Goal: Task Accomplishment & Management: Use online tool/utility

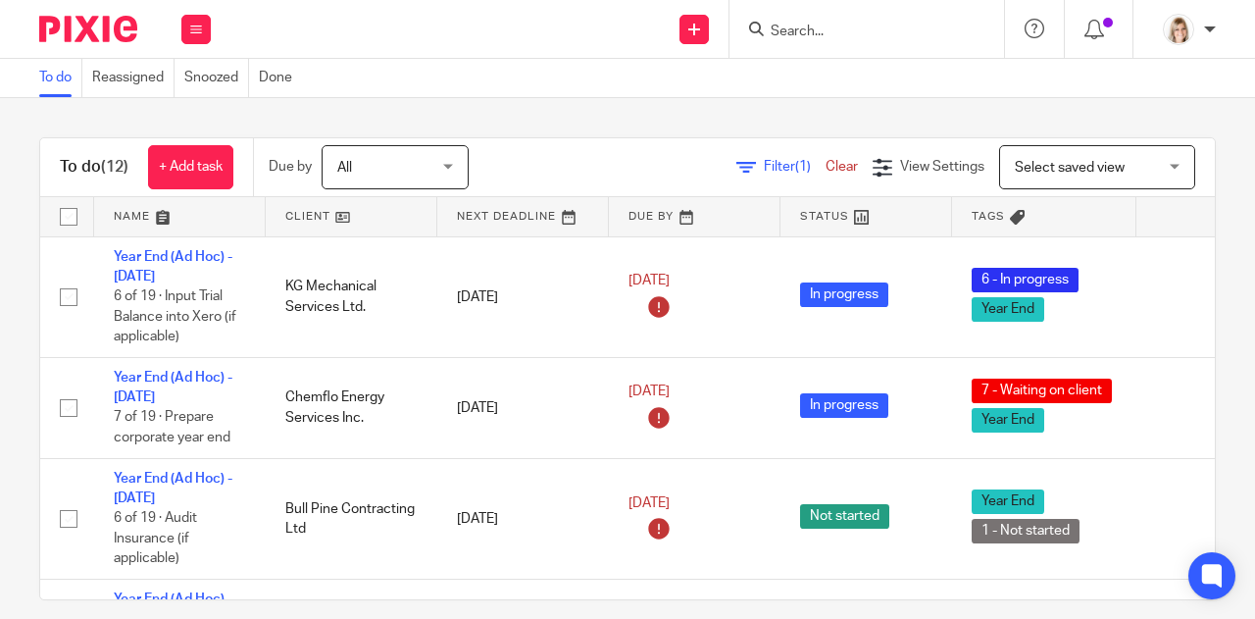
scroll to position [1006, 0]
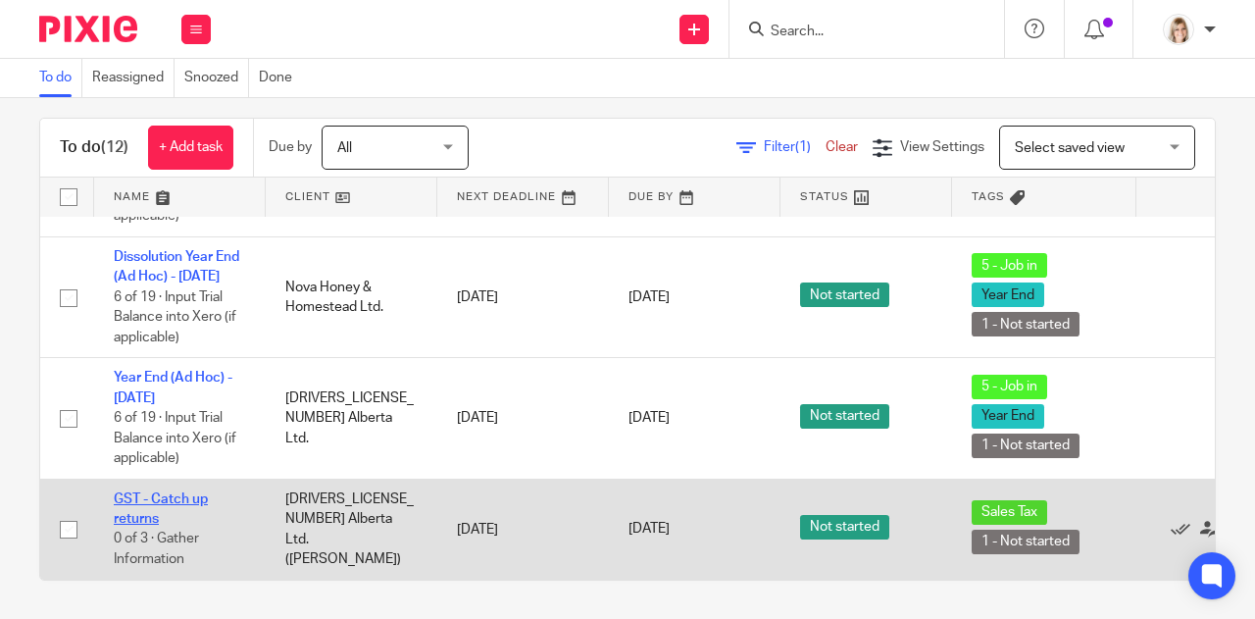
click at [136, 492] on link "GST - Catch up returns" at bounding box center [161, 508] width 94 height 33
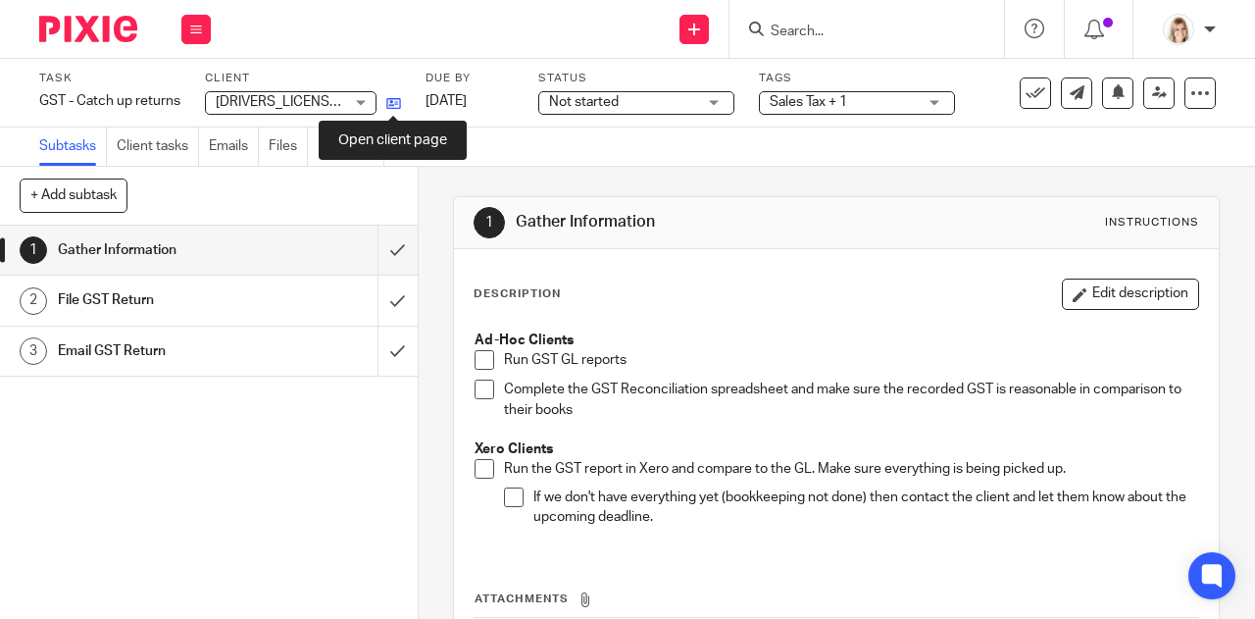
click at [391, 103] on icon at bounding box center [393, 103] width 15 height 15
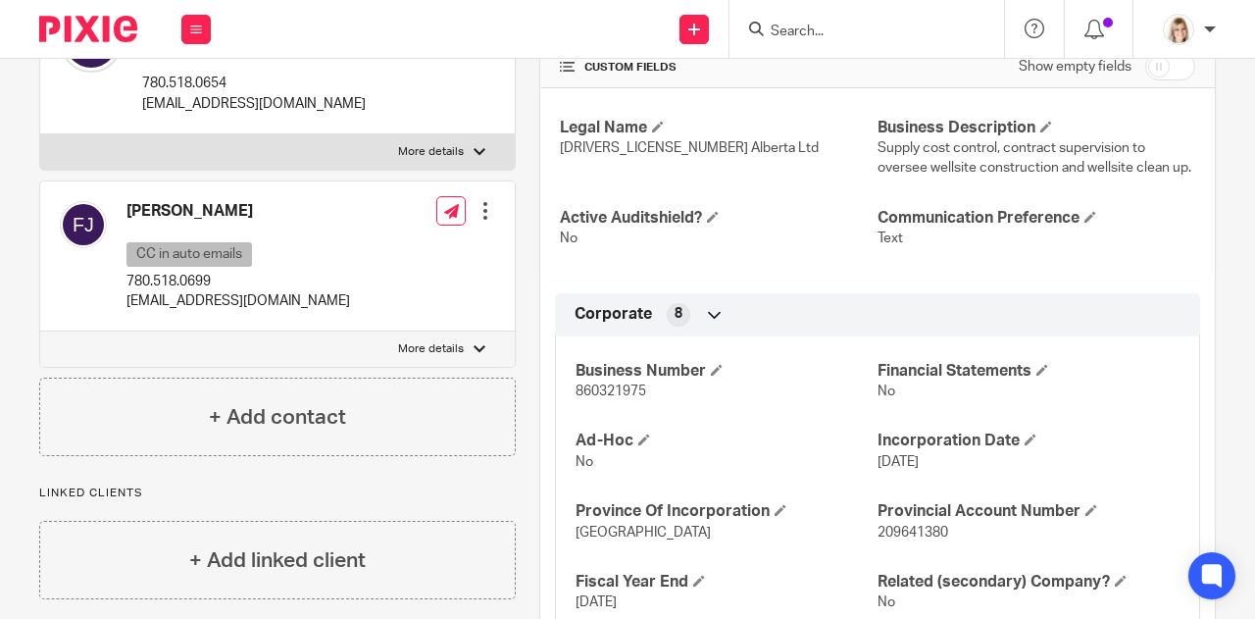
scroll to position [493, 0]
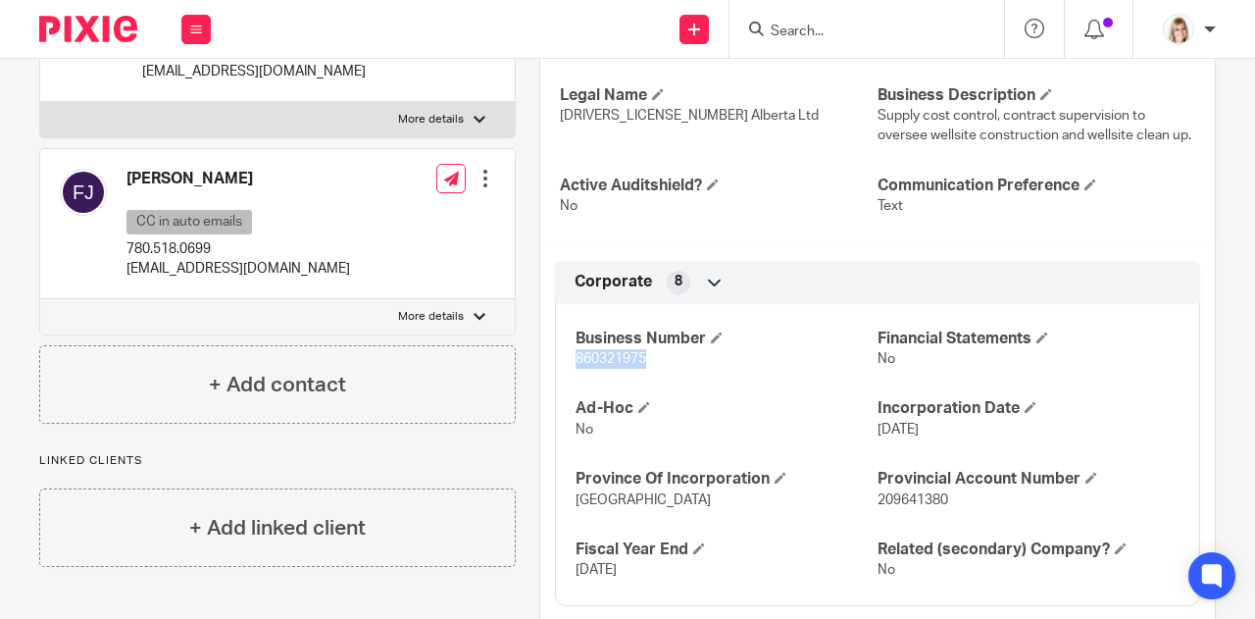
drag, startPoint x: 650, startPoint y: 378, endPoint x: 539, endPoint y: 380, distance: 110.8
click at [540, 380] on div "Corporate 8 Business Number 860321975 Financial Statements No Ad-Hoc No Incorpo…" at bounding box center [877, 433] width 675 height 345
copy span "860321975"
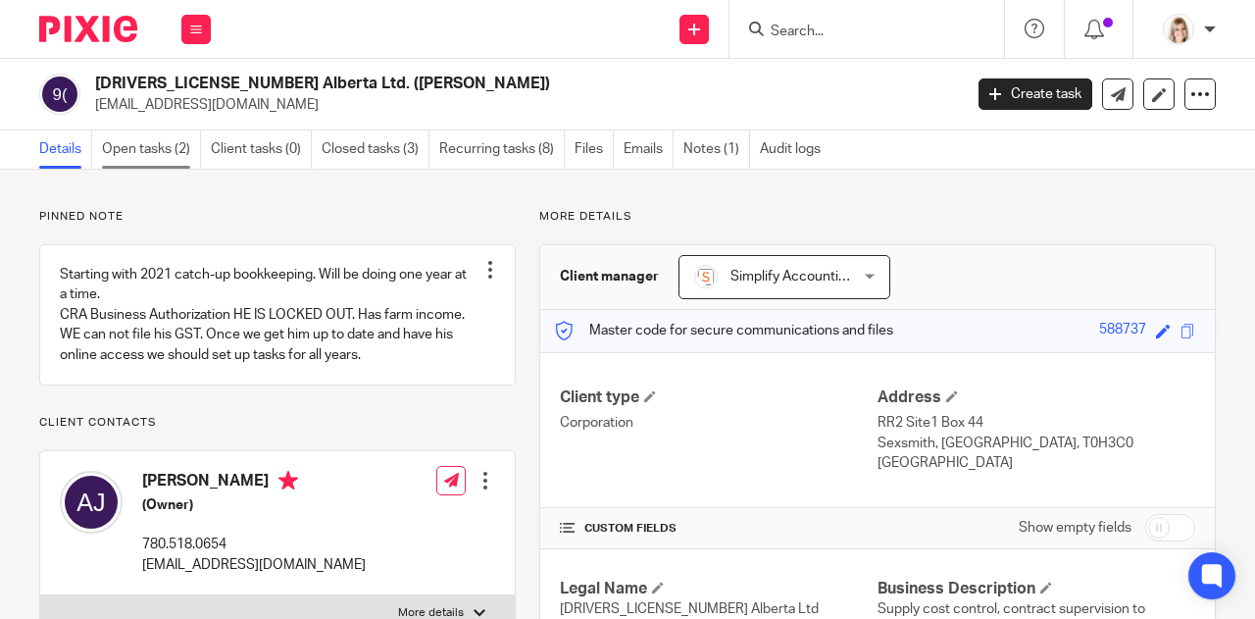
click at [139, 157] on link "Open tasks (2)" at bounding box center [151, 149] width 99 height 38
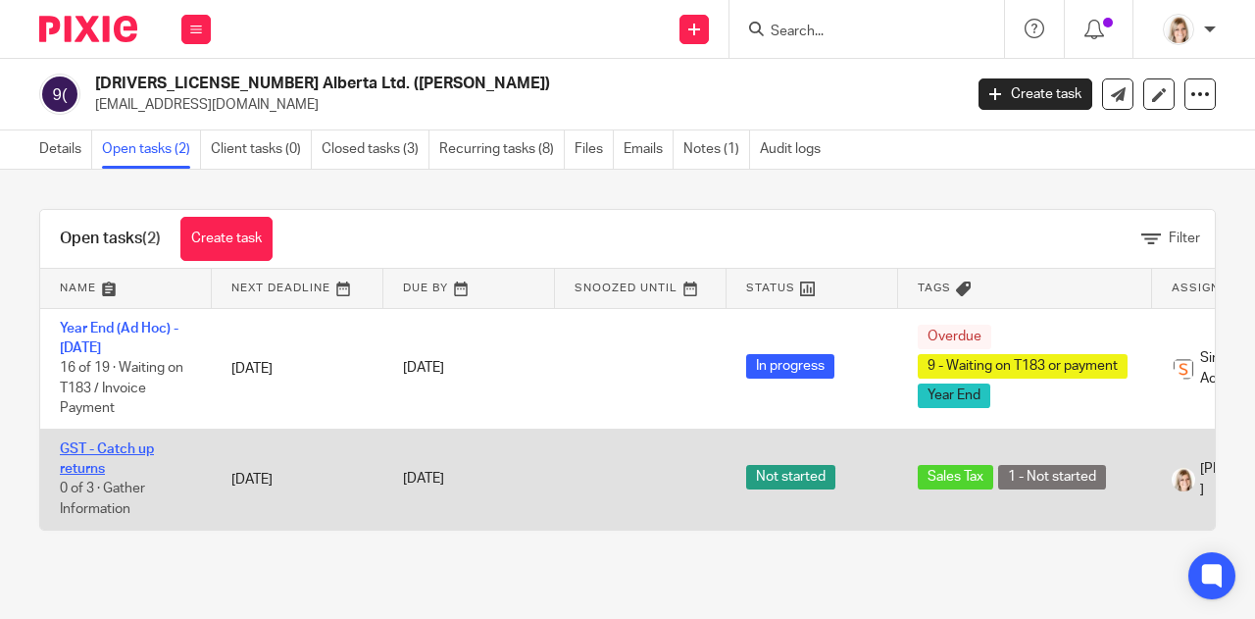
click at [127, 442] on link "GST - Catch up returns" at bounding box center [107, 458] width 94 height 33
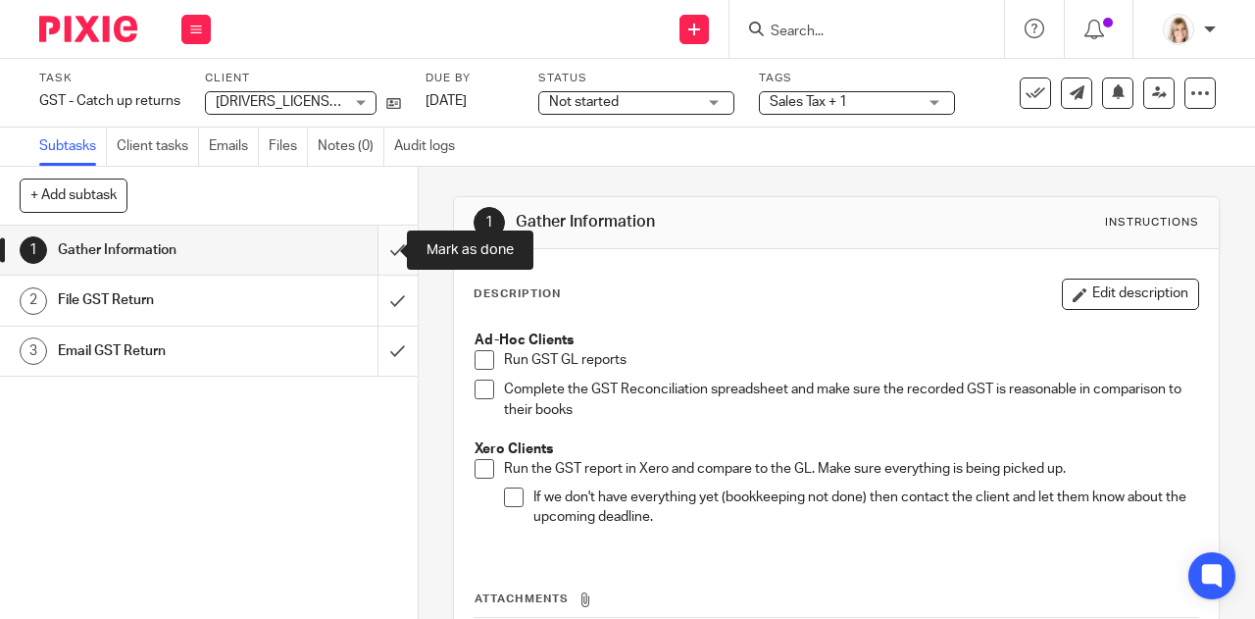
click at [381, 248] on input "submit" at bounding box center [209, 250] width 418 height 49
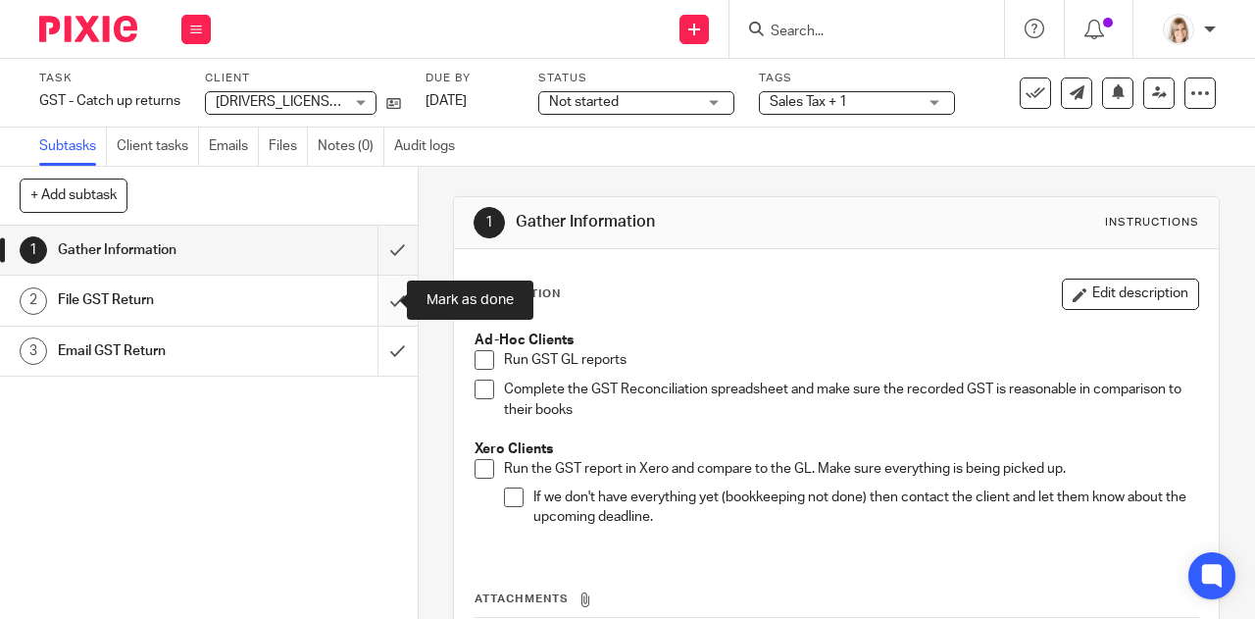
click at [377, 293] on input "submit" at bounding box center [209, 300] width 418 height 49
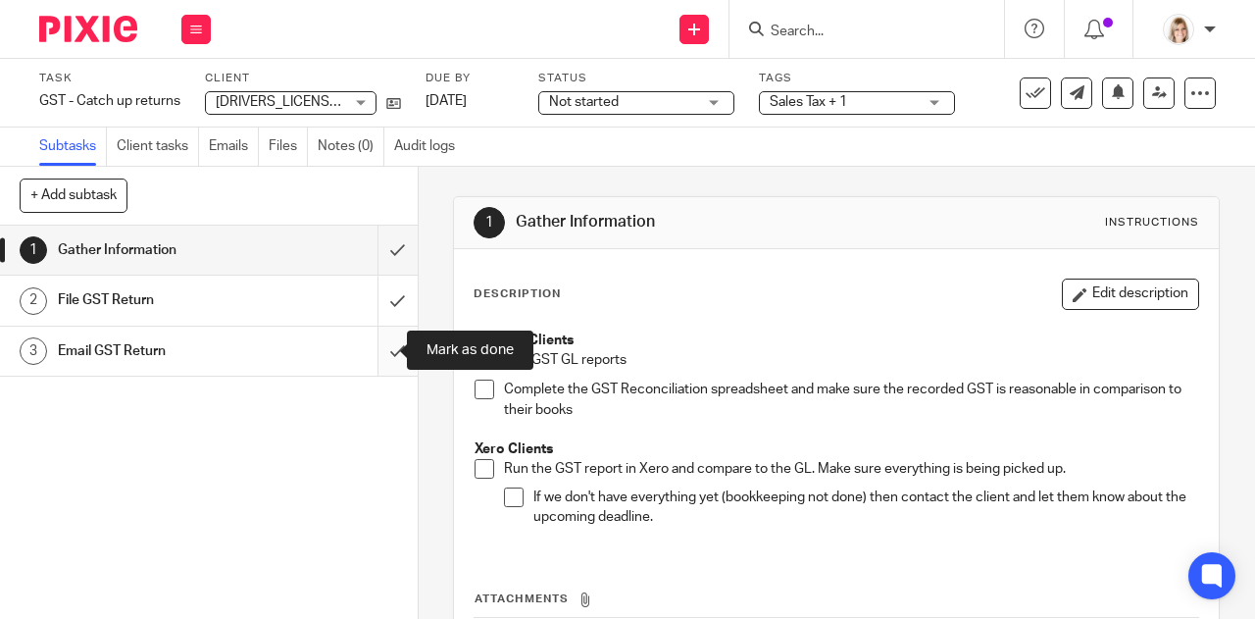
click at [386, 350] on input "submit" at bounding box center [209, 351] width 418 height 49
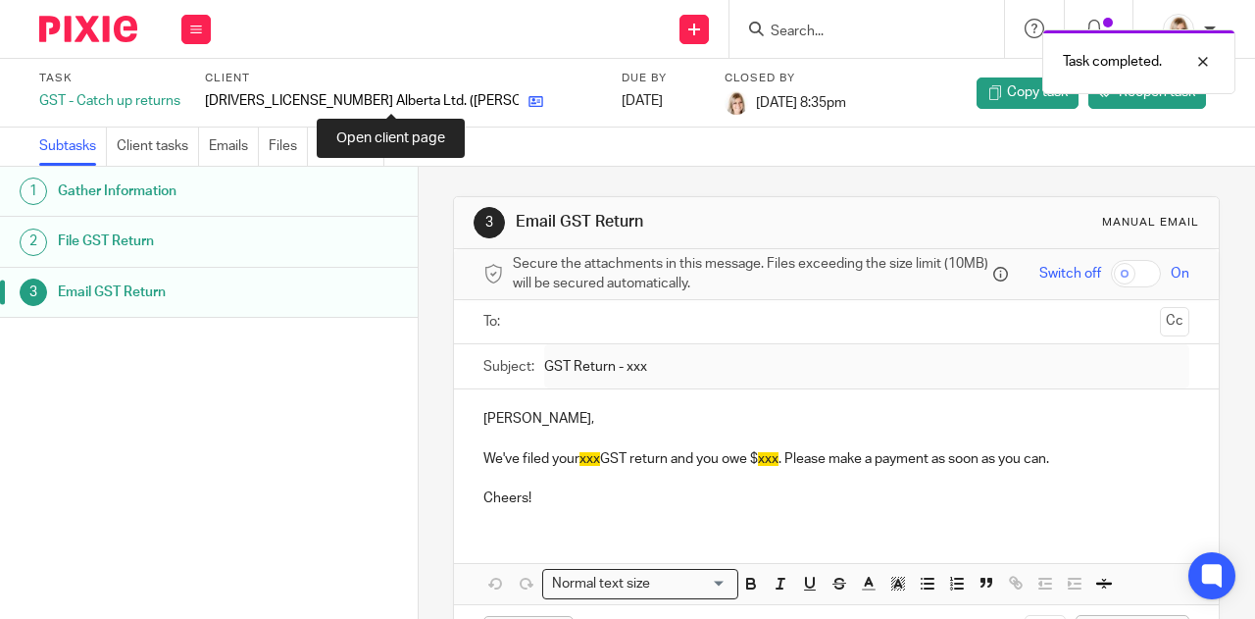
click at [529, 100] on icon at bounding box center [536, 101] width 15 height 15
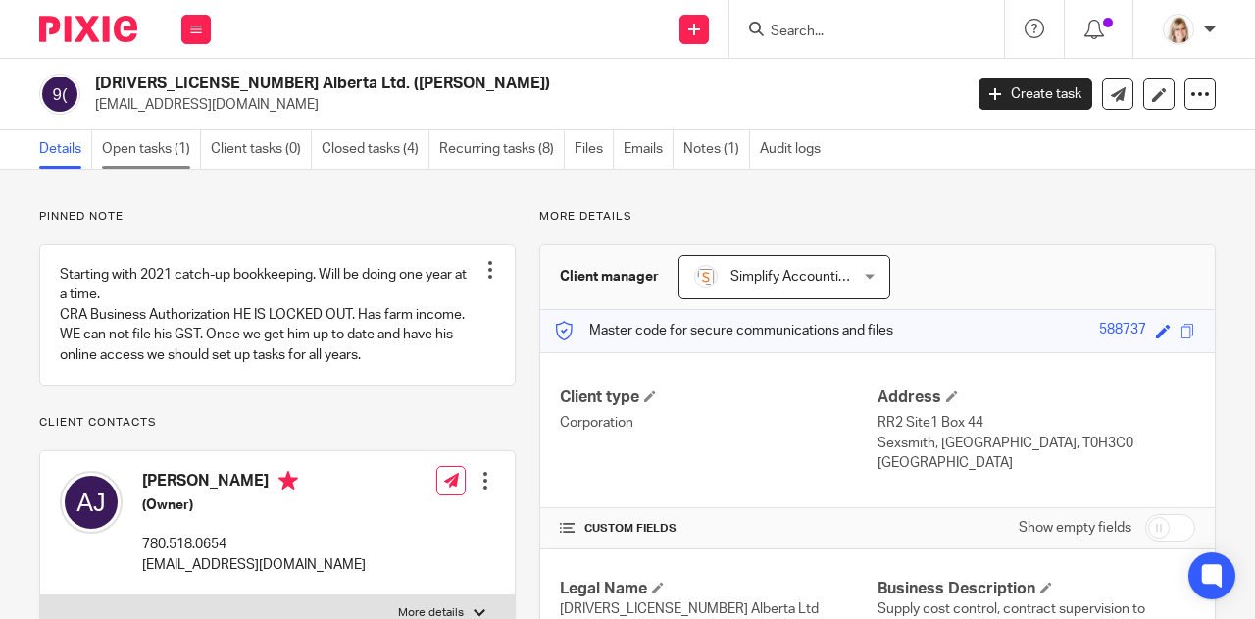
click at [186, 158] on link "Open tasks (1)" at bounding box center [151, 149] width 99 height 38
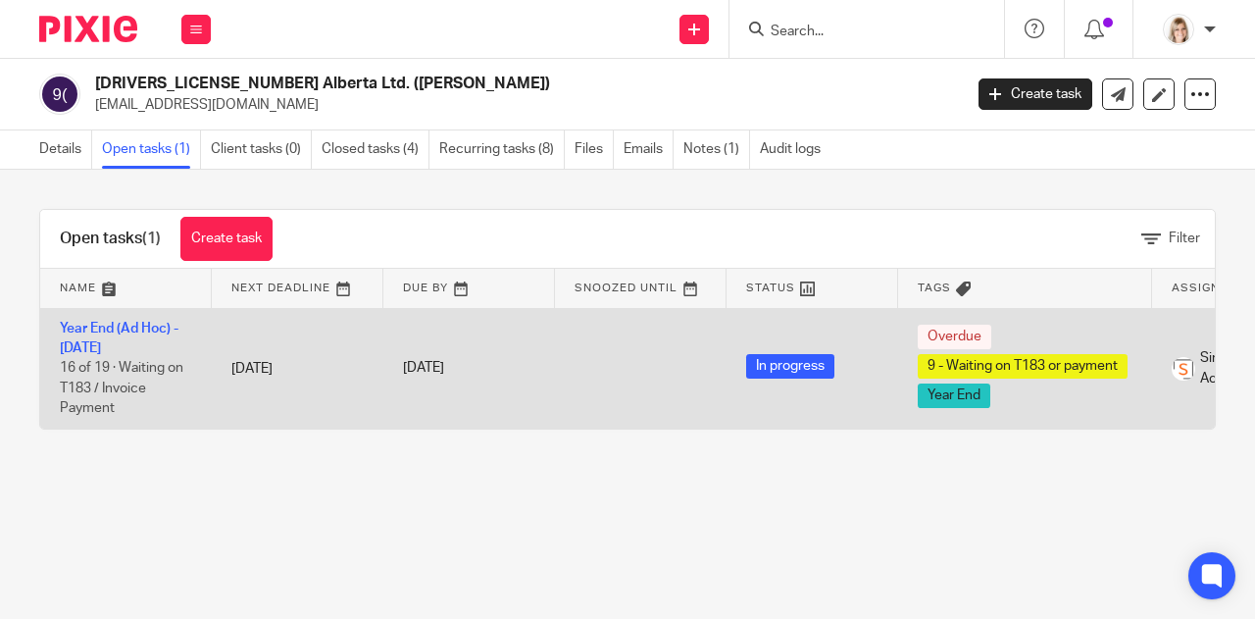
click at [114, 338] on td "Year End (Ad Hoc) - [DATE] 16 of 19 · Waiting on T183 / Invoice Payment" at bounding box center [126, 368] width 172 height 121
click at [106, 328] on link "Year End (Ad Hoc) - [DATE]" at bounding box center [119, 338] width 119 height 33
